Goal: Information Seeking & Learning: Learn about a topic

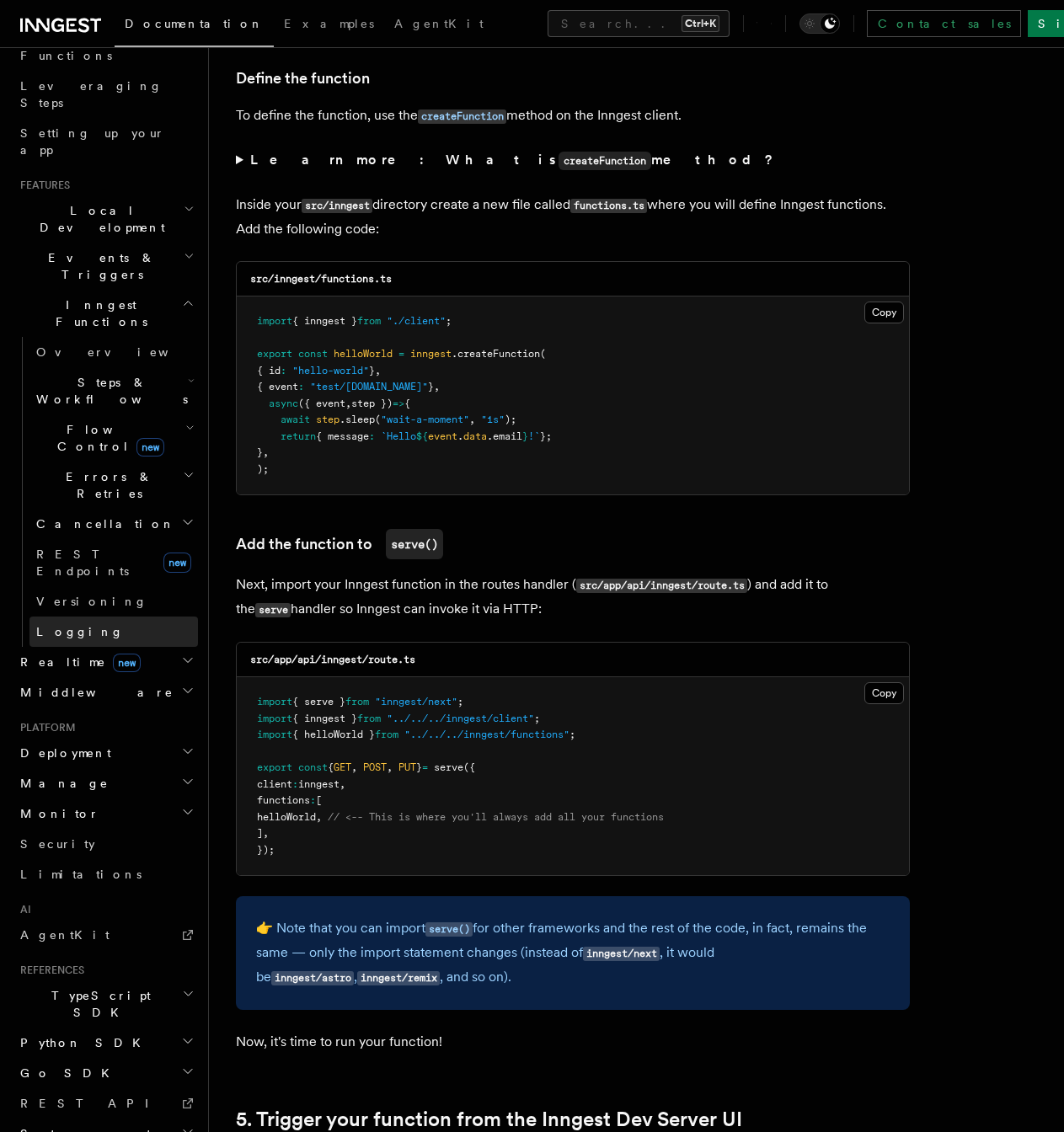
scroll to position [81, 0]
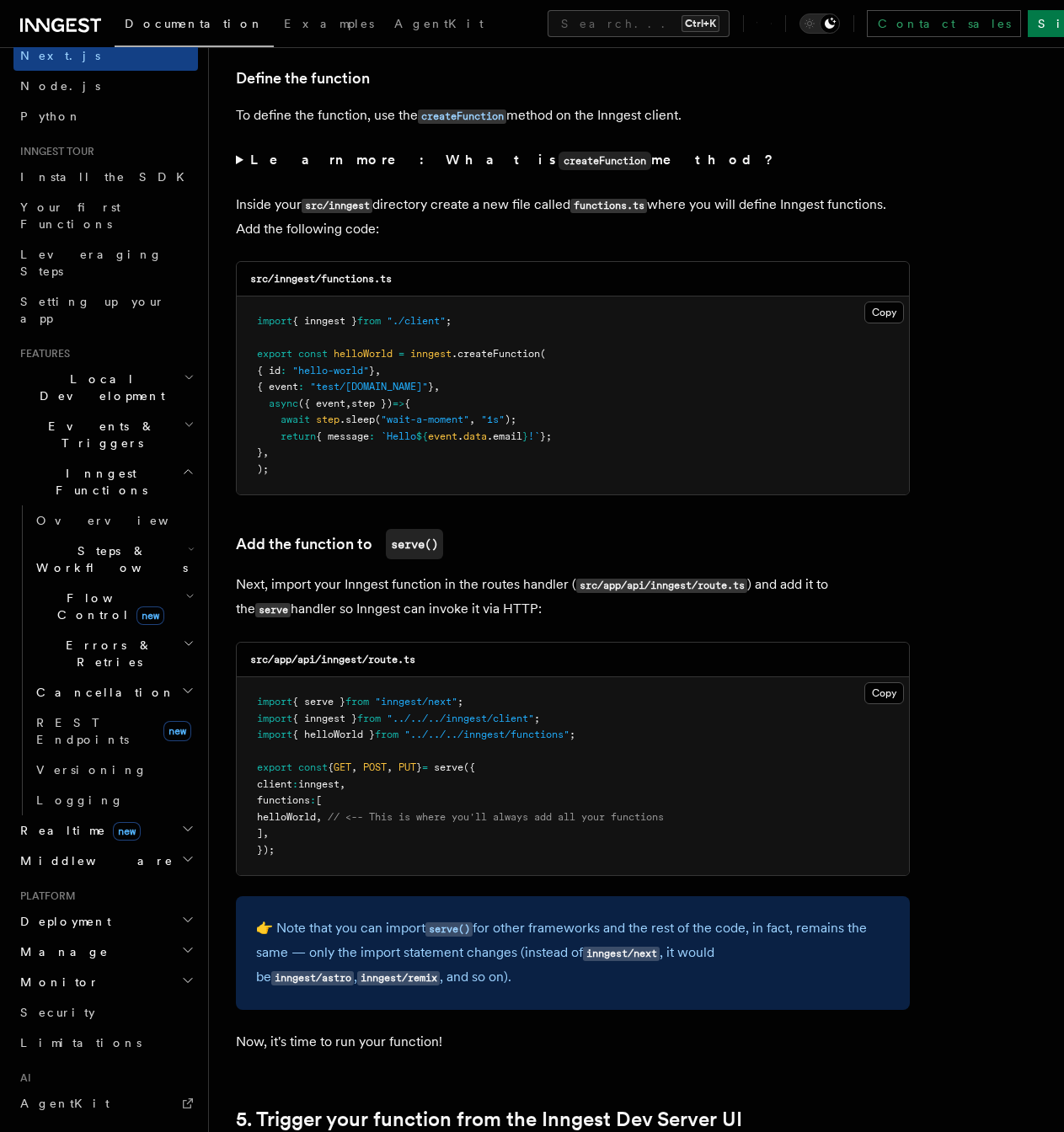
click at [119, 542] on span "Steps & Workflows" at bounding box center [109, 559] width 159 height 34
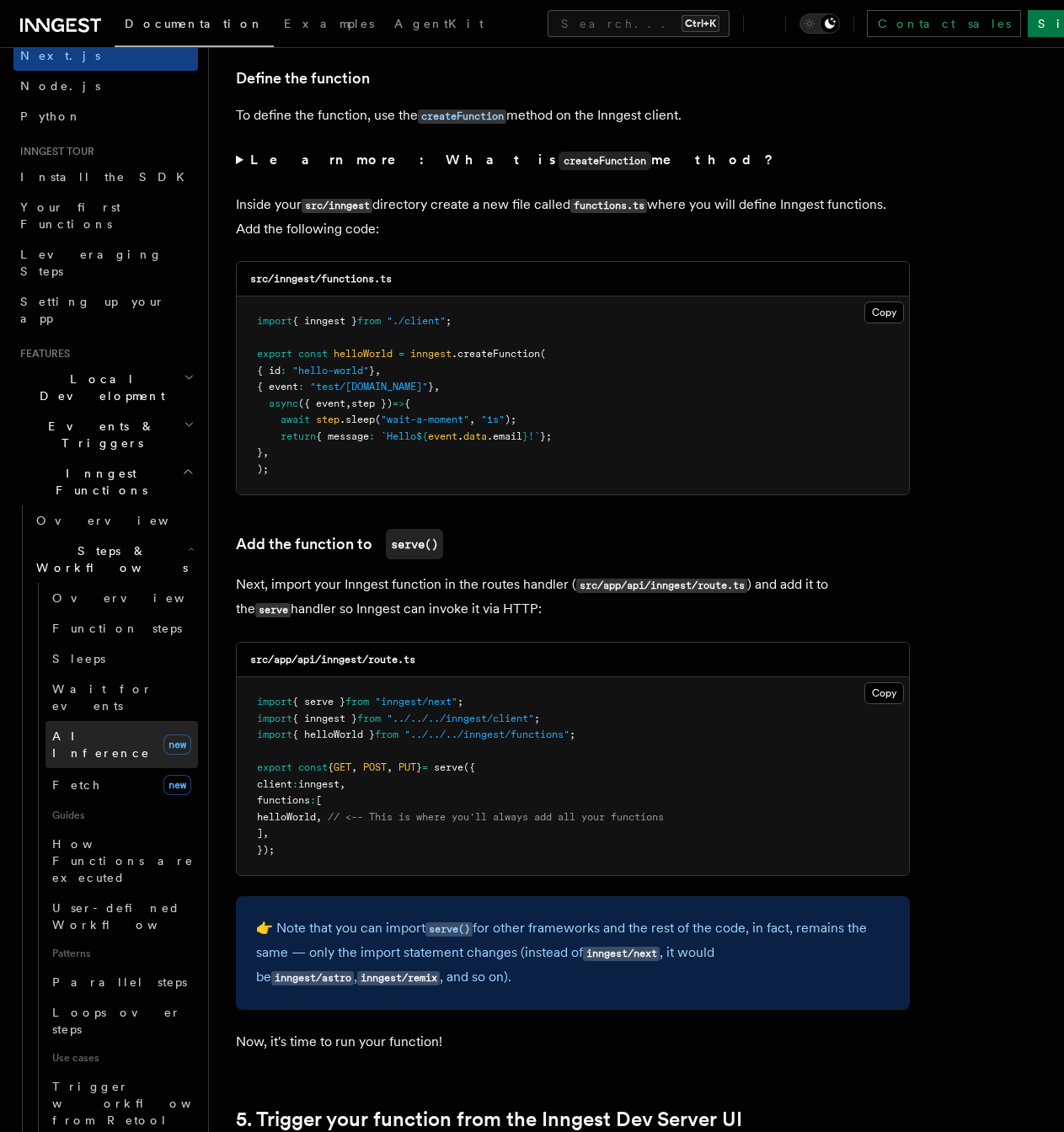
click at [123, 721] on link "AI Inference new" at bounding box center [121, 744] width 152 height 47
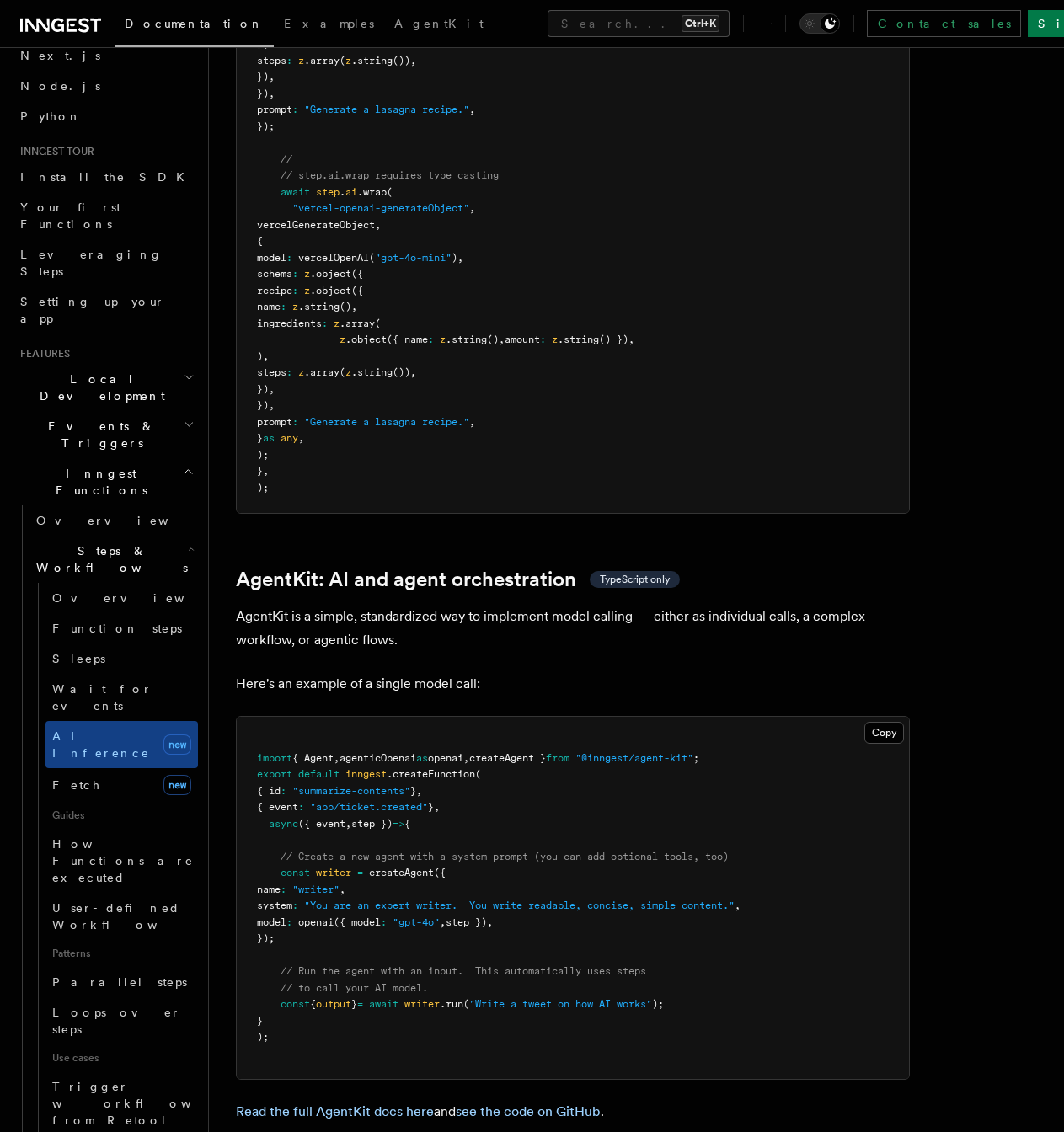
scroll to position [4632, 0]
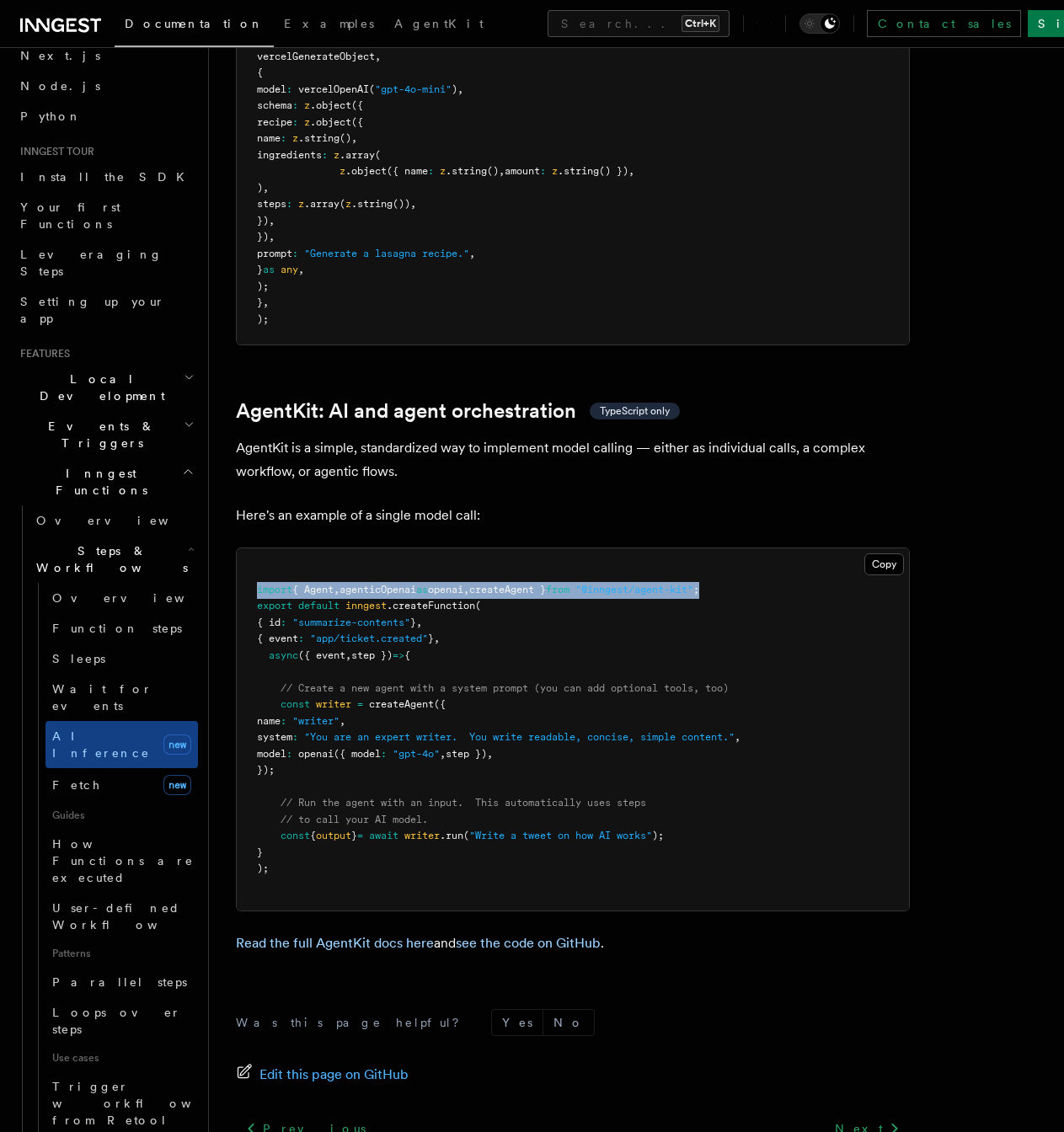
drag, startPoint x: 811, startPoint y: 508, endPoint x: 242, endPoint y: 505, distance: 569.0
click at [242, 548] on pre "import { Agent , agenticOpenai as openai , createAgent } from "@inngest/agent-k…" at bounding box center [573, 729] width 672 height 362
copy span "import { Agent , agenticOpenai as openai , createAgent } from "@inngest/agent-k…"
click at [381, 748] on span "({ model" at bounding box center [357, 753] width 47 height 12
drag, startPoint x: 278, startPoint y: 619, endPoint x: 316, endPoint y: 682, distance: 73.6
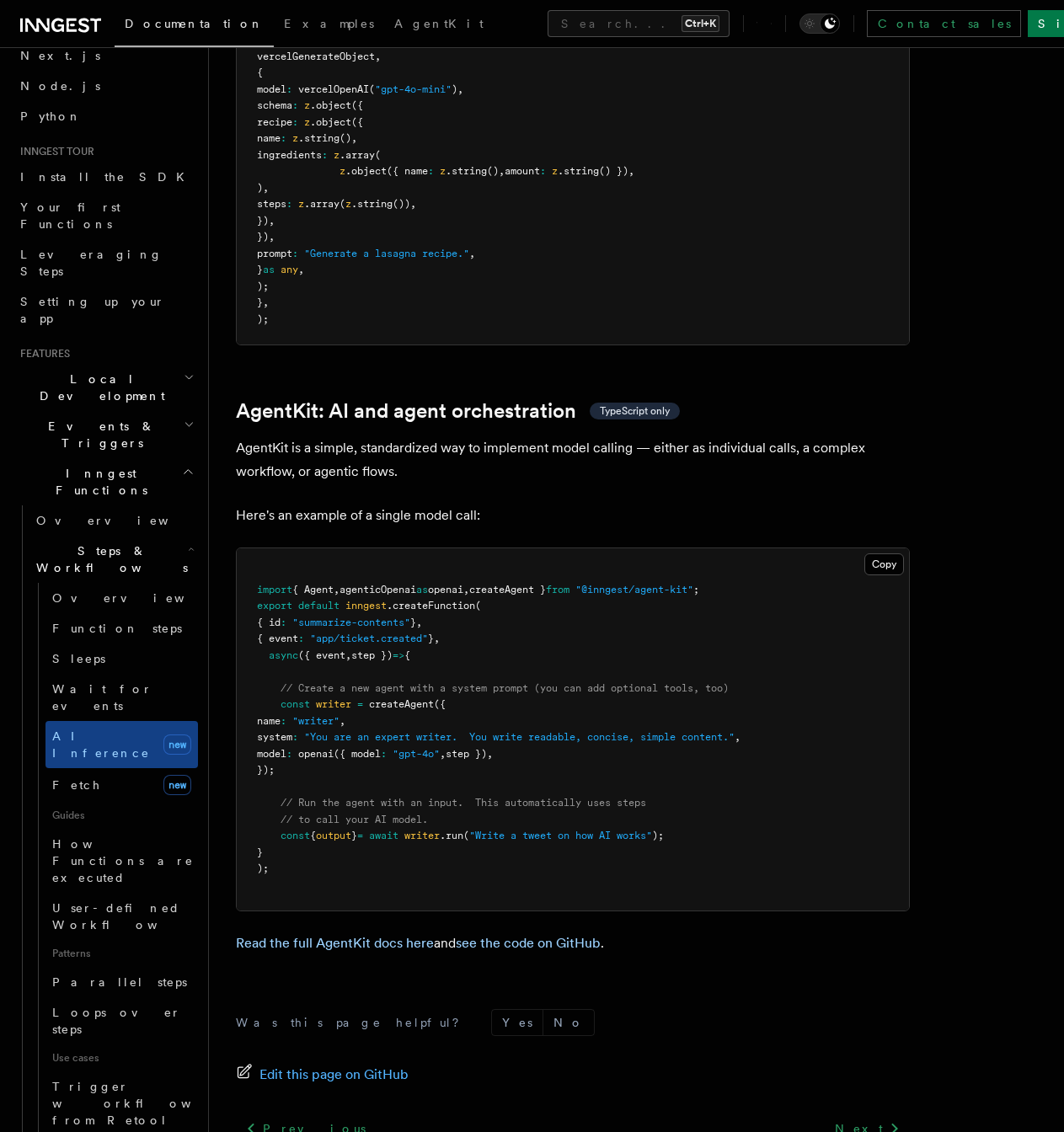
click at [316, 682] on pre "import { Agent , agenticOpenai as openai , createAgent } from "@inngest/agent-k…" at bounding box center [573, 729] width 672 height 362
copy code "const writer = createAgent ({ name : "writer" , system : "You are an expert wri…"
